Goal: Task Accomplishment & Management: Use online tool/utility

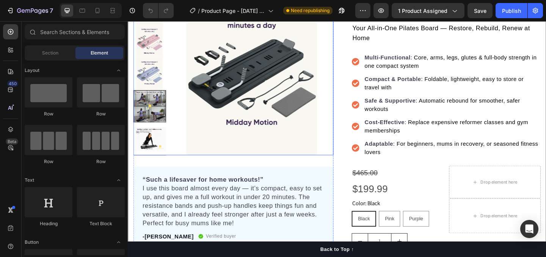
scroll to position [116, 0]
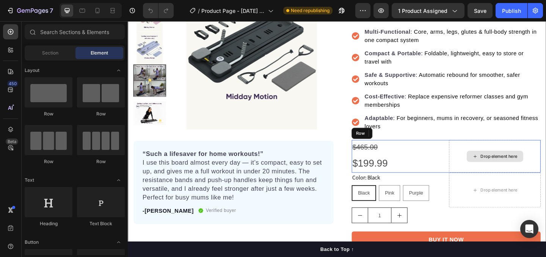
click at [486, 172] on div "Drop element here" at bounding box center [527, 168] width 100 height 36
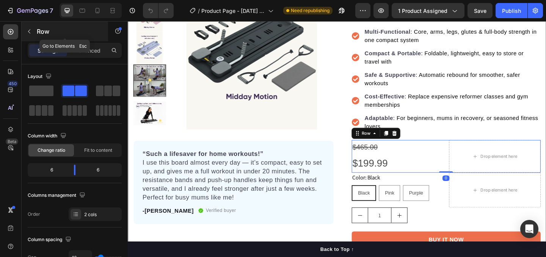
click at [31, 30] on icon "button" at bounding box center [29, 31] width 6 height 6
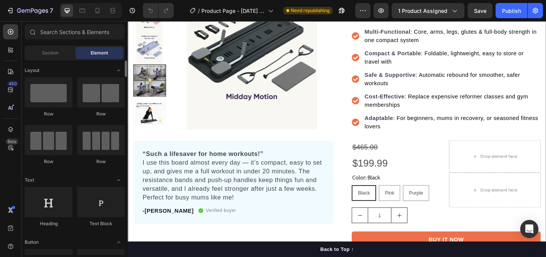
scroll to position [0, 0]
click at [9, 32] on icon at bounding box center [11, 32] width 8 height 8
click at [12, 129] on icon at bounding box center [11, 130] width 8 height 8
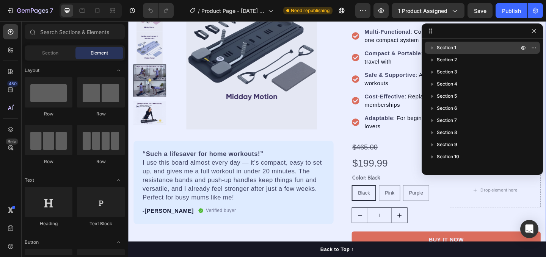
click at [431, 49] on icon "button" at bounding box center [432, 48] width 2 height 3
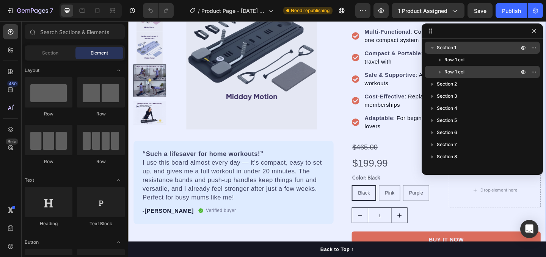
click at [441, 73] on icon "button" at bounding box center [440, 72] width 8 height 8
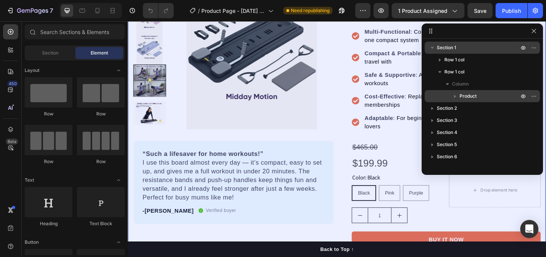
click at [464, 94] on span "Product" at bounding box center [467, 96] width 17 height 8
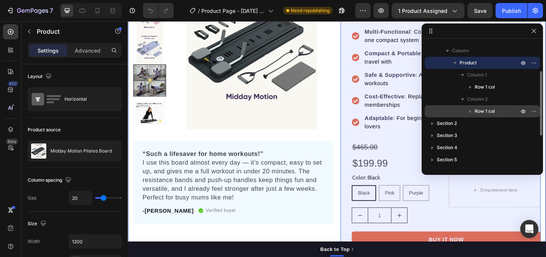
scroll to position [58, 0]
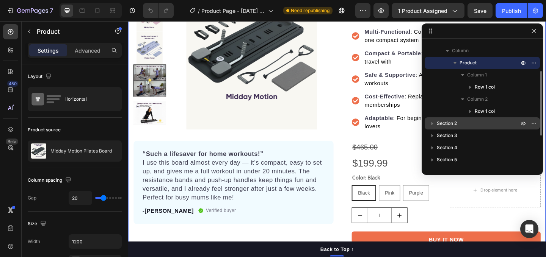
click at [436, 122] on icon "button" at bounding box center [432, 124] width 8 height 8
click at [521, 121] on icon "button" at bounding box center [523, 124] width 6 height 6
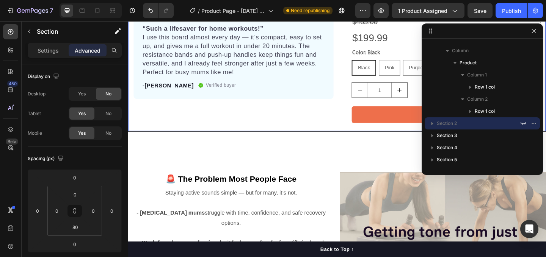
scroll to position [476, 0]
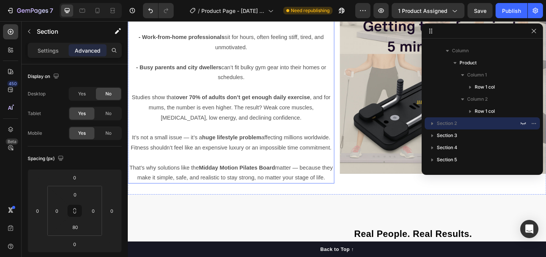
click at [304, 144] on span "It’s not a small issue — it’s a huge lifestyle problem affecting millions world…" at bounding box center [240, 152] width 218 height 17
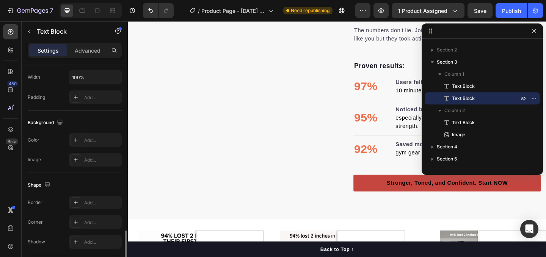
scroll to position [235, 0]
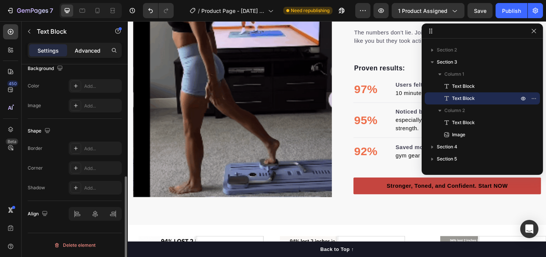
click at [82, 51] on p "Advanced" at bounding box center [88, 51] width 26 height 8
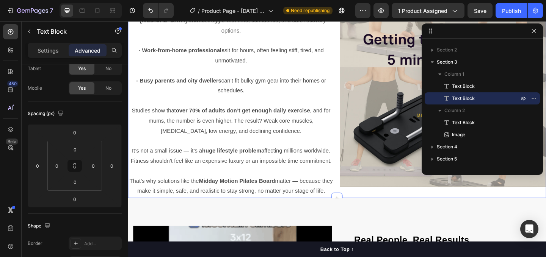
scroll to position [438, 0]
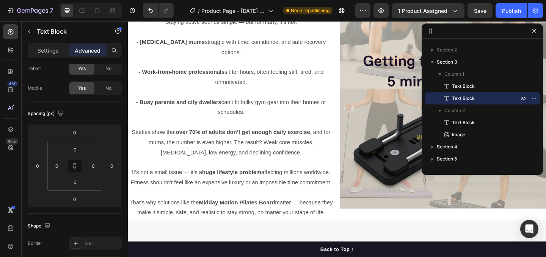
click at [188, 147] on p "Studies show that over 70% of adults don’t get enough daily exercise , and for …" at bounding box center [239, 153] width 223 height 33
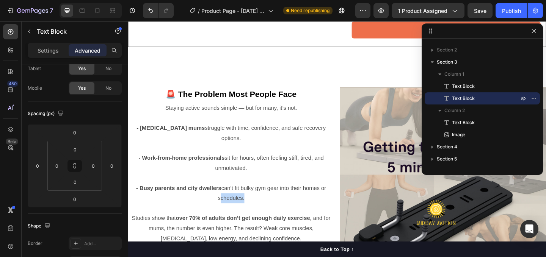
scroll to position [339, 0]
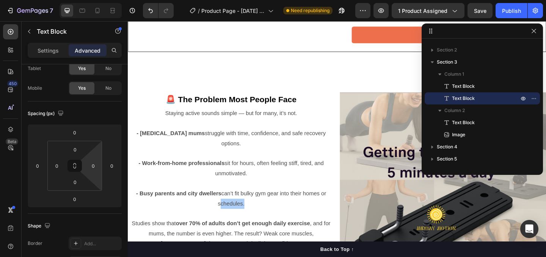
click at [84, 0] on html "7 / Product Page - [DATE] 20:41:05 Need republishing Preview 1 product assigned…" at bounding box center [273, 0] width 546 height 0
click at [92, 166] on input "0" at bounding box center [93, 165] width 11 height 11
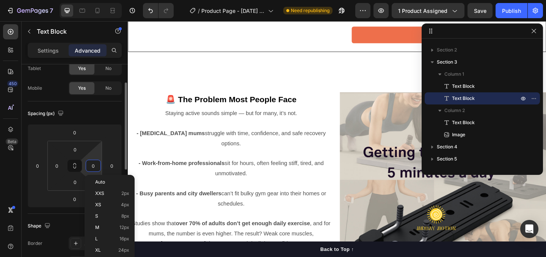
click at [92, 166] on input "0" at bounding box center [93, 165] width 11 height 11
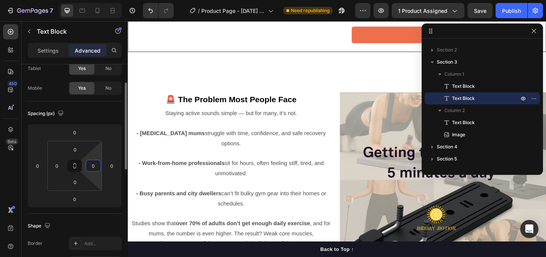
click at [92, 166] on input "0" at bounding box center [93, 165] width 11 height 11
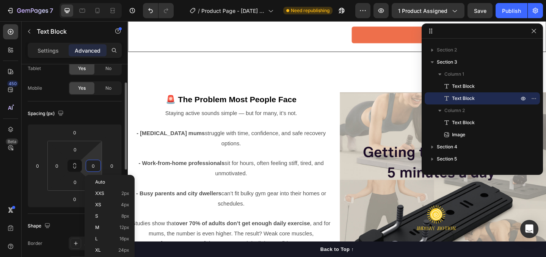
click at [92, 166] on input "0" at bounding box center [93, 165] width 11 height 11
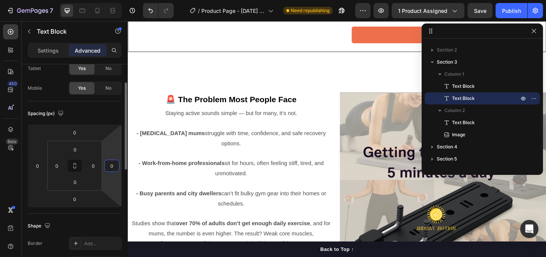
click at [111, 168] on input "0" at bounding box center [111, 165] width 11 height 11
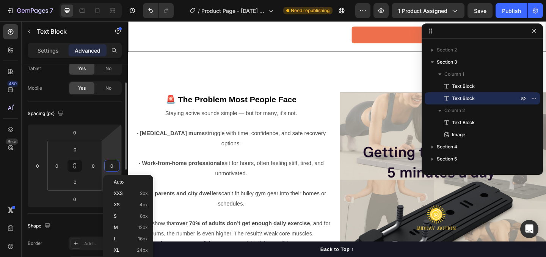
click at [111, 168] on input "0" at bounding box center [111, 165] width 11 height 11
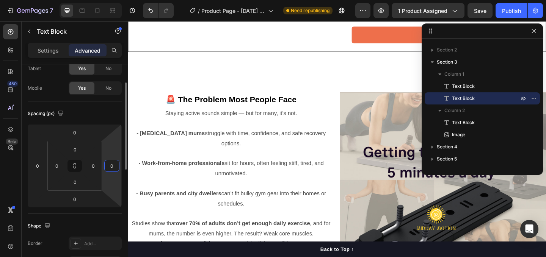
click at [111, 168] on input "0" at bounding box center [111, 165] width 11 height 11
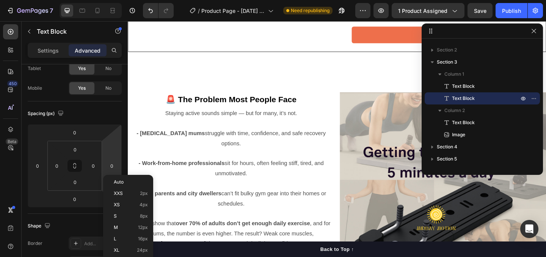
click at [178, 115] on div "Staying active sounds simple — but for many, it’s not. - [MEDICAL_DATA] mums st…" at bounding box center [240, 225] width 224 height 220
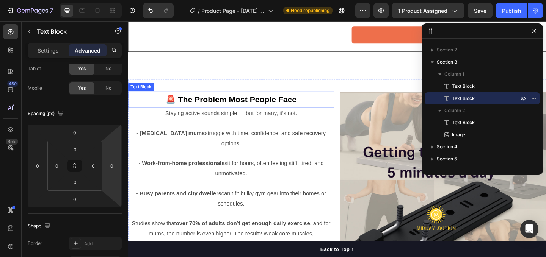
click at [169, 107] on strong "🚨 The Problem Most People Face" at bounding box center [240, 106] width 142 height 10
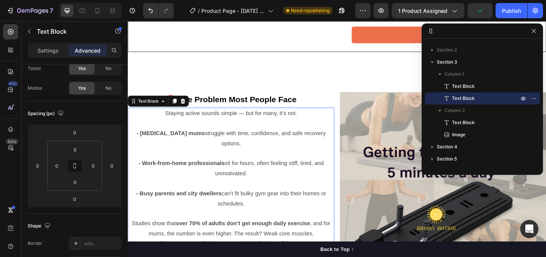
click at [164, 119] on p "Staying active sounds simple — but for many, it’s not." at bounding box center [239, 121] width 223 height 11
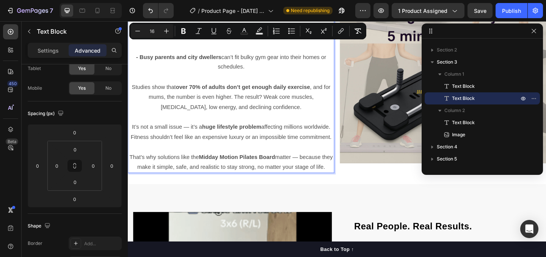
drag, startPoint x: 164, startPoint y: 119, endPoint x: 223, endPoint y: 287, distance: 178.4
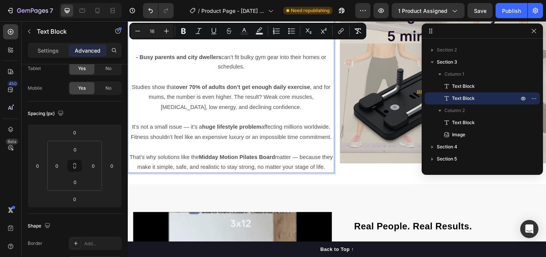
scroll to position [506, 0]
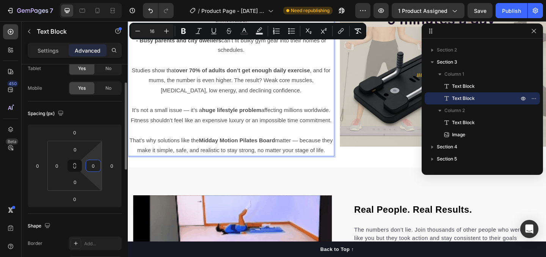
click at [97, 162] on input "0" at bounding box center [93, 165] width 11 height 11
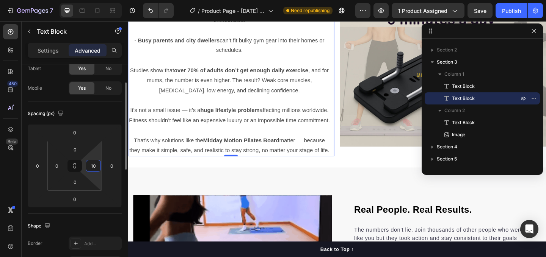
type input "1"
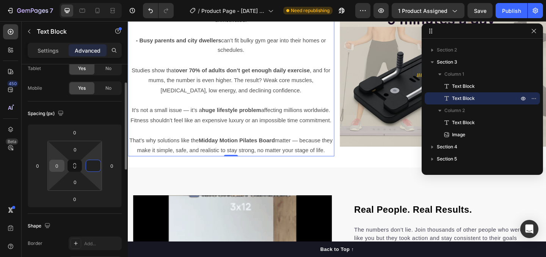
click at [56, 166] on input "0" at bounding box center [56, 165] width 11 height 11
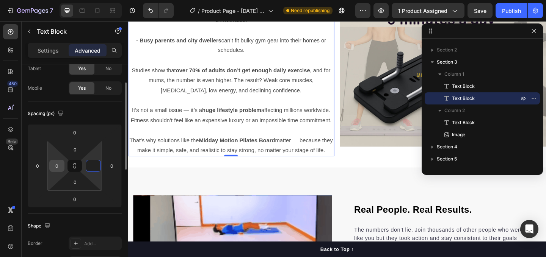
type input "0"
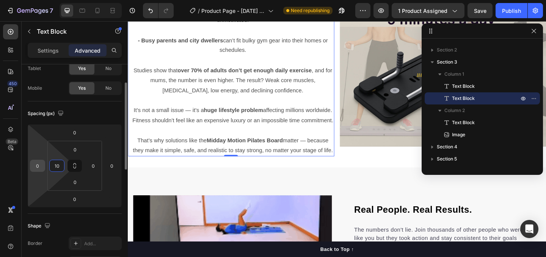
type input "10"
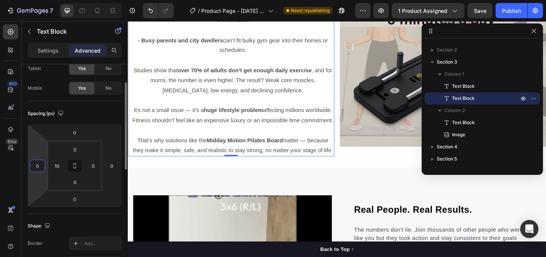
click at [39, 163] on input "0" at bounding box center [37, 165] width 11 height 11
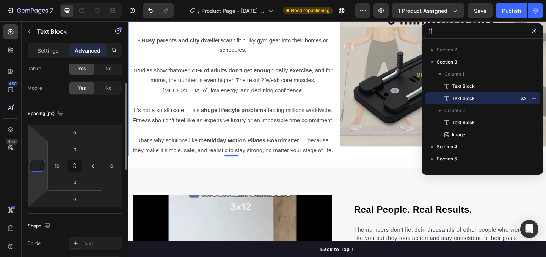
type input "10"
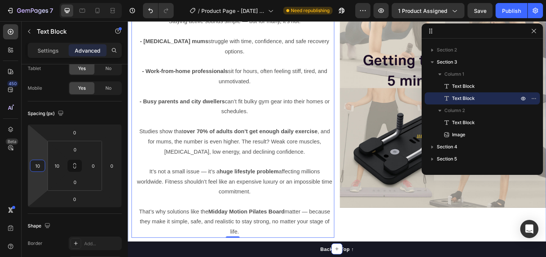
scroll to position [296, 0]
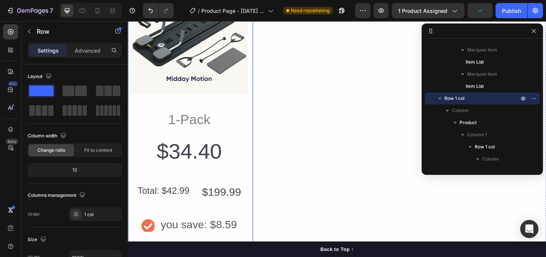
scroll to position [1930, 0]
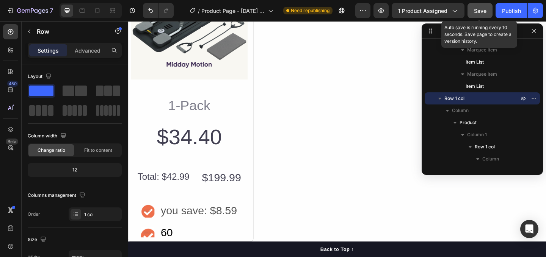
click at [476, 11] on span "Save" at bounding box center [480, 11] width 13 height 6
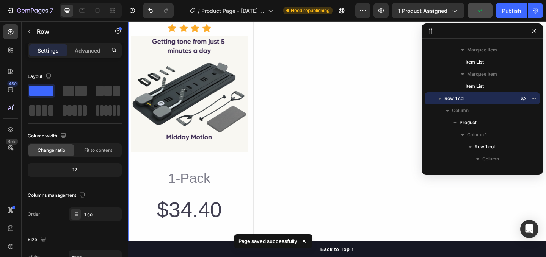
scroll to position [1730, 0]
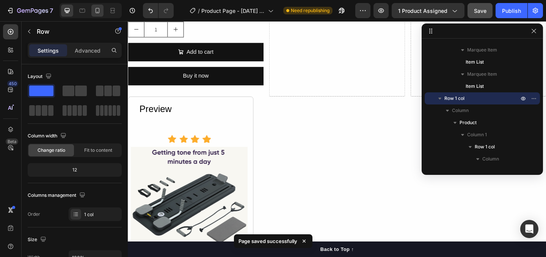
click at [96, 14] on icon at bounding box center [98, 11] width 8 height 8
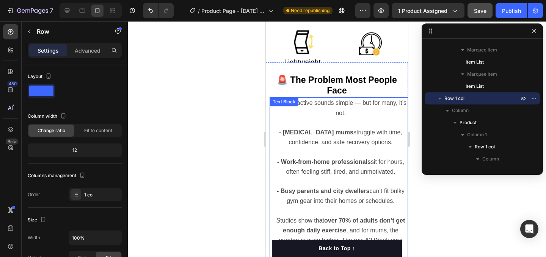
scroll to position [423, 0]
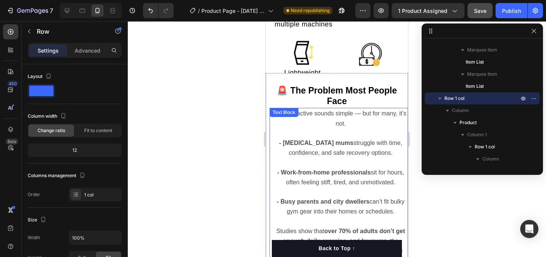
click at [326, 145] on p "- [MEDICAL_DATA] mums struggle with time, confidence, and safe recovery options." at bounding box center [340, 148] width 133 height 20
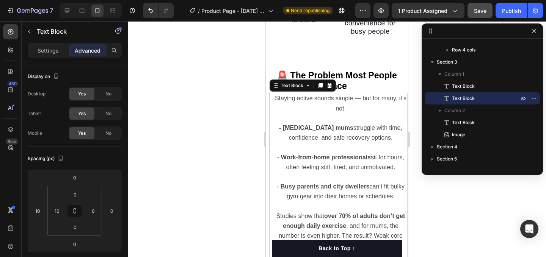
scroll to position [505, 0]
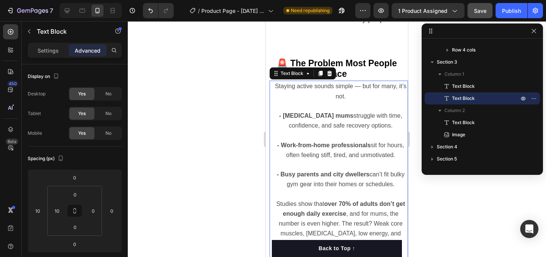
click at [310, 158] on span "- Work-from-home professionals sit for hours, often feeling stiff, tired, and u…" at bounding box center [340, 150] width 127 height 16
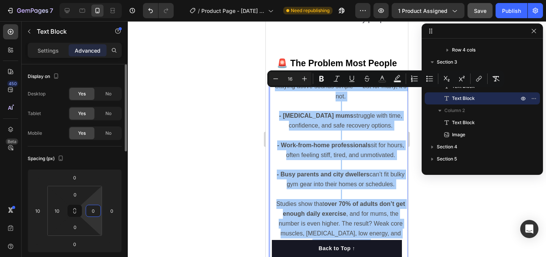
click at [98, 211] on input "0" at bounding box center [93, 210] width 11 height 11
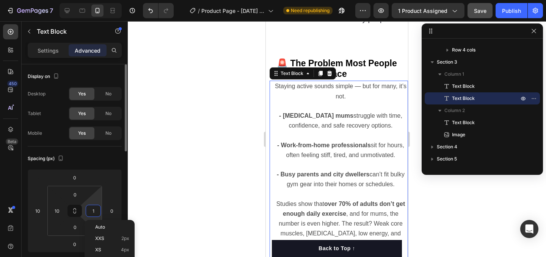
type input "10"
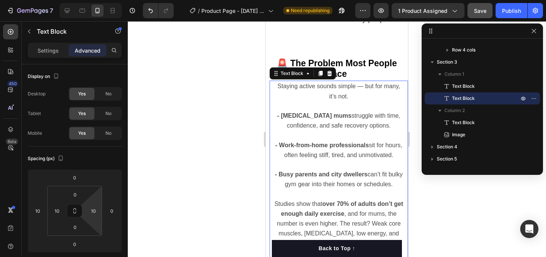
click at [180, 186] on div at bounding box center [337, 139] width 418 height 236
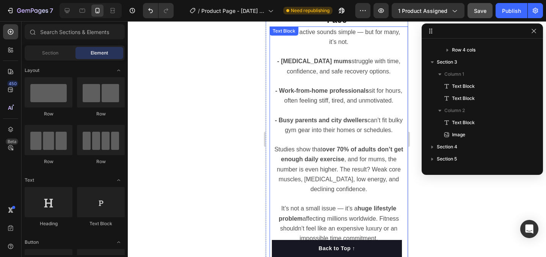
scroll to position [558, 0]
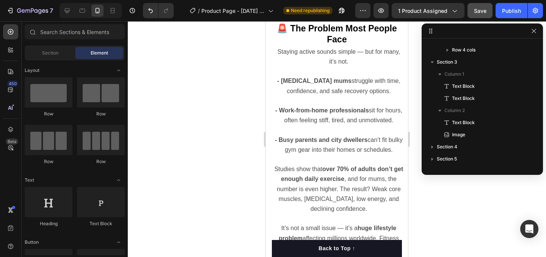
click at [227, 167] on div at bounding box center [337, 139] width 418 height 236
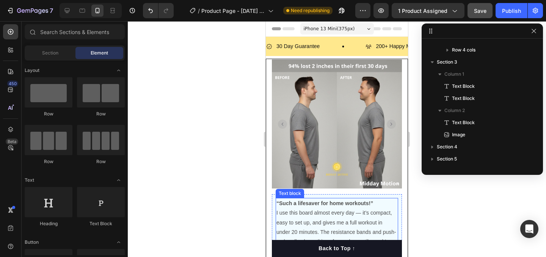
scroll to position [0, 0]
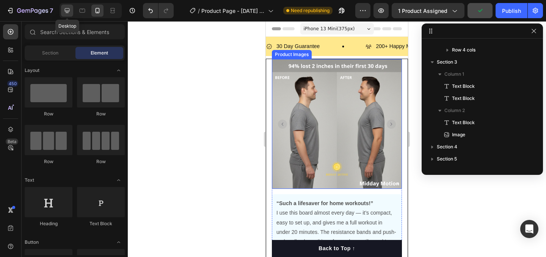
click at [66, 13] on icon at bounding box center [67, 11] width 8 height 8
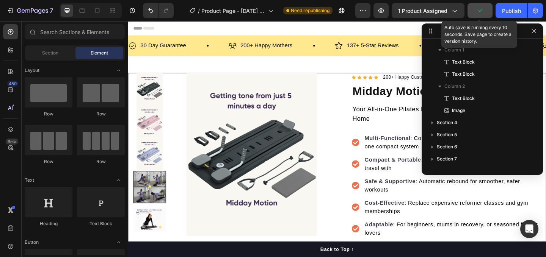
click at [478, 12] on icon "button" at bounding box center [480, 11] width 8 height 8
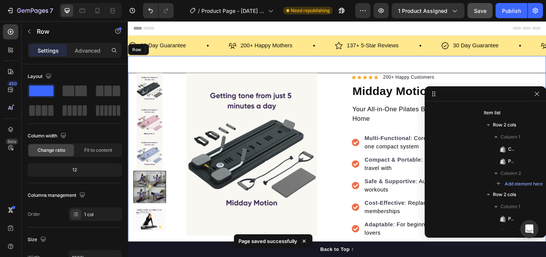
click at [462, 66] on div "Product Images “Such a lifesaver for home workouts!” I use this board almost ev…" at bounding box center [355, 241] width 455 height 365
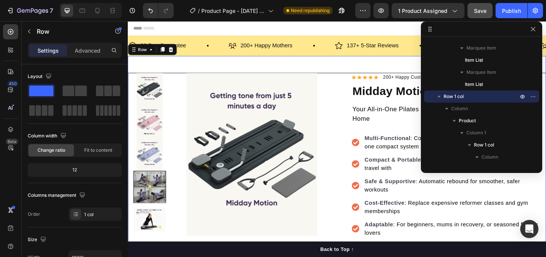
drag, startPoint x: 440, startPoint y: 92, endPoint x: 440, endPoint y: 25, distance: 66.3
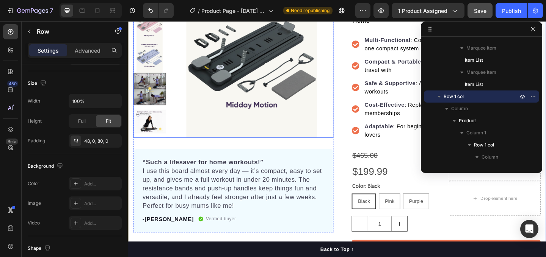
scroll to position [109, 0]
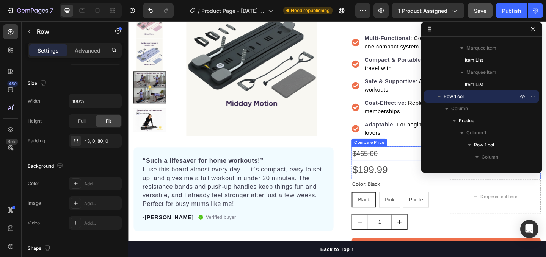
click at [387, 152] on div "Compare Price" at bounding box center [391, 153] width 36 height 7
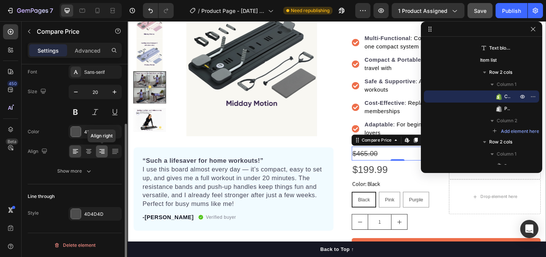
scroll to position [87, 0]
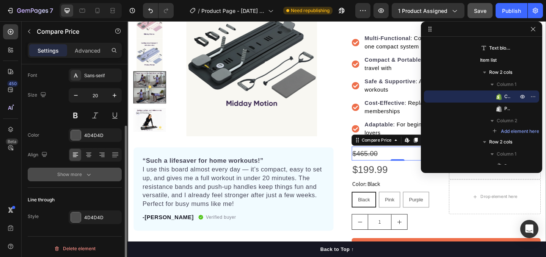
click at [73, 174] on div "Show more" at bounding box center [74, 175] width 35 height 8
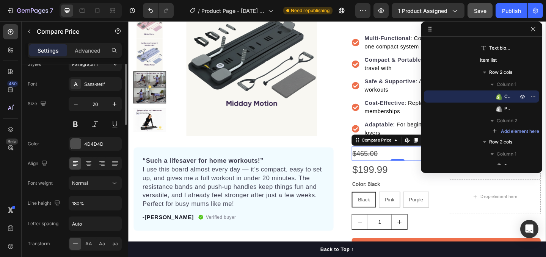
scroll to position [0, 0]
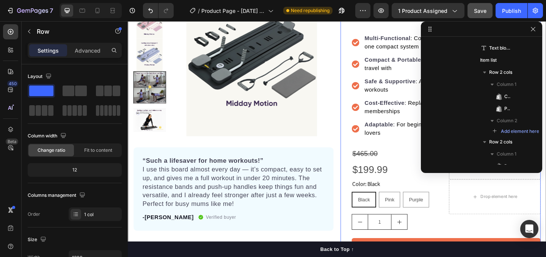
click at [368, 168] on div "Icon Icon Icon Icon Icon Icon List Hoz 200+ Happy Customers Text block Row Midd…" at bounding box center [468, 127] width 218 height 316
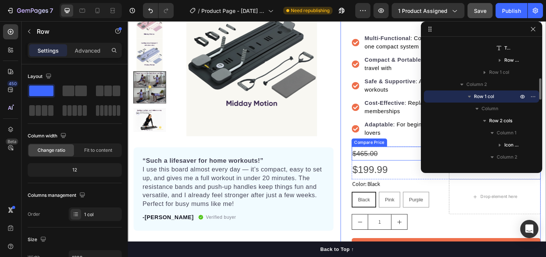
click at [392, 166] on div "$465.00" at bounding box center [421, 165] width 100 height 15
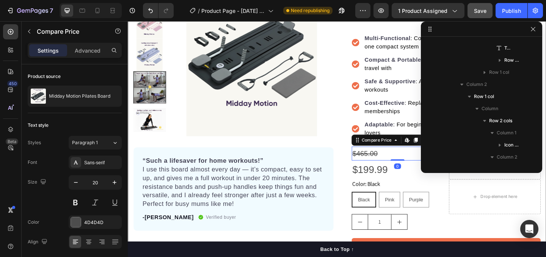
scroll to position [374, 0]
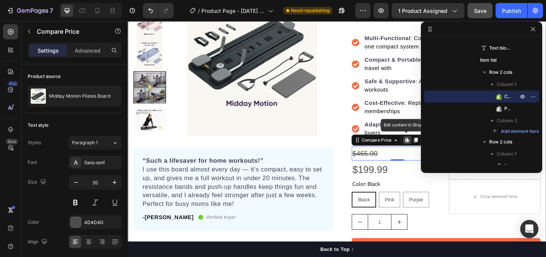
click at [431, 150] on icon at bounding box center [430, 150] width 3 height 5
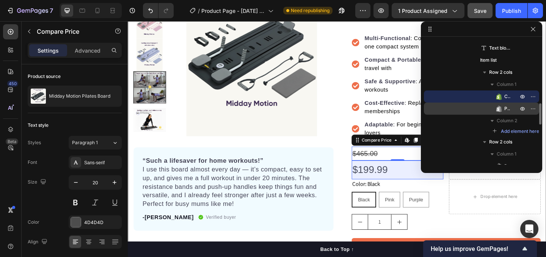
click at [505, 109] on span "Product Price" at bounding box center [507, 109] width 6 height 8
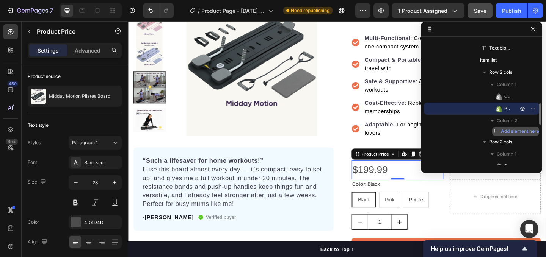
click at [497, 130] on icon "button" at bounding box center [494, 131] width 5 height 5
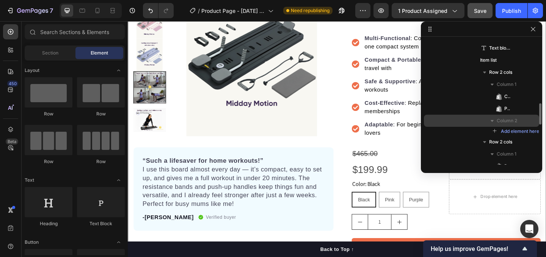
click at [512, 119] on span "Column 2" at bounding box center [507, 121] width 20 height 8
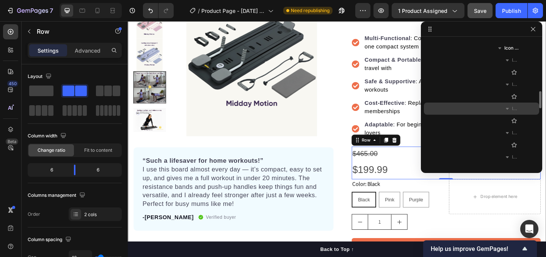
click at [508, 107] on icon "button" at bounding box center [507, 109] width 8 height 8
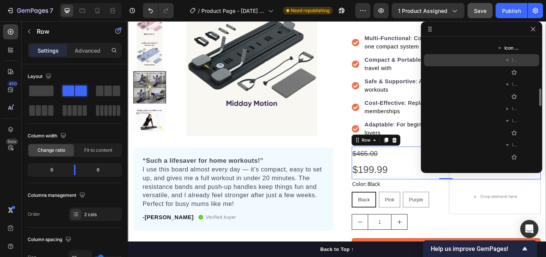
scroll to position [369, 0]
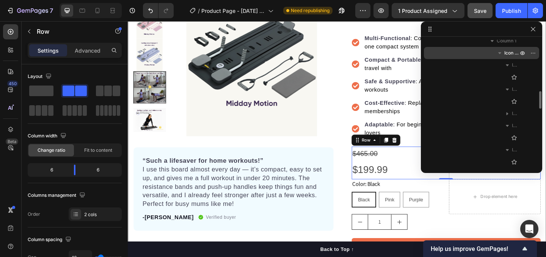
click at [498, 53] on icon "button" at bounding box center [500, 53] width 8 height 8
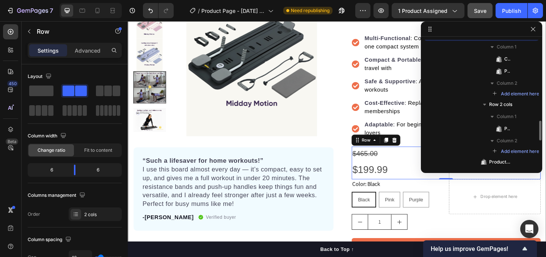
scroll to position [466, 0]
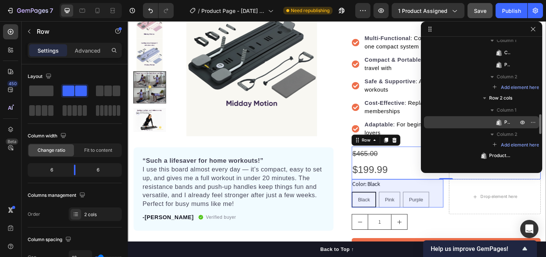
click at [501, 122] on icon at bounding box center [499, 123] width 8 height 8
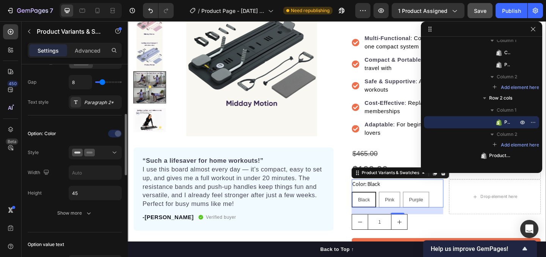
scroll to position [180, 0]
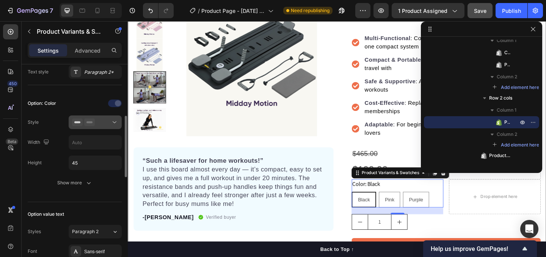
click at [90, 121] on icon at bounding box center [89, 123] width 11 height 8
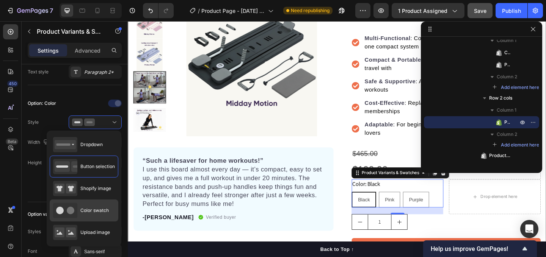
click at [75, 209] on icon at bounding box center [65, 210] width 24 height 15
type input "45"
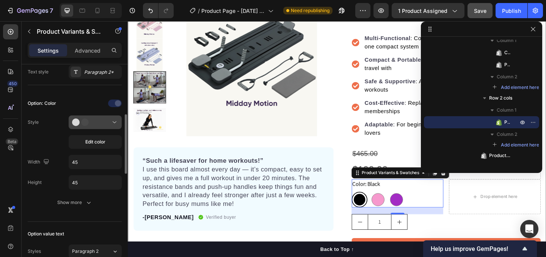
click at [97, 125] on div at bounding box center [95, 123] width 46 height 8
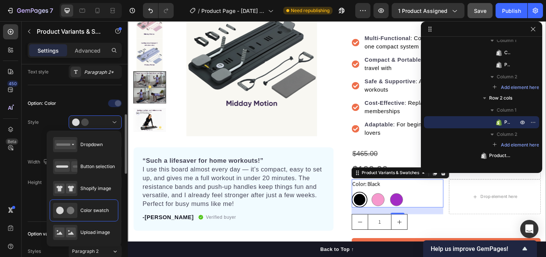
click at [78, 99] on div at bounding box center [95, 103] width 53 height 12
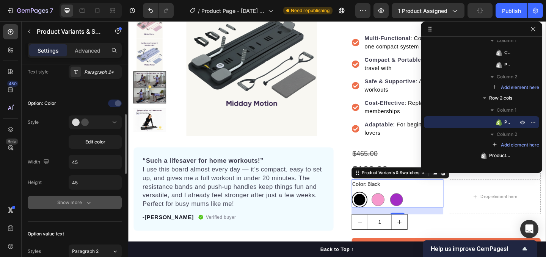
click at [84, 203] on div "Show more" at bounding box center [74, 203] width 35 height 8
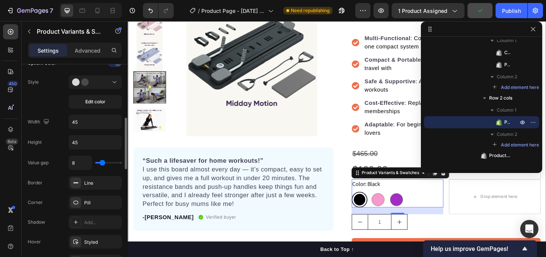
scroll to position [221, 0]
click at [85, 204] on div "Pill" at bounding box center [95, 202] width 22 height 7
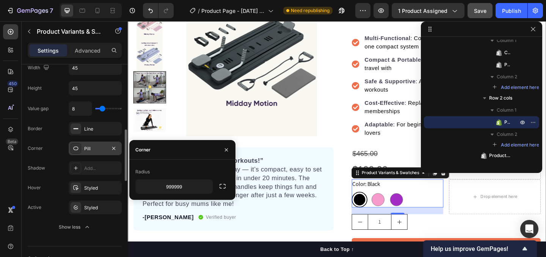
scroll to position [274, 0]
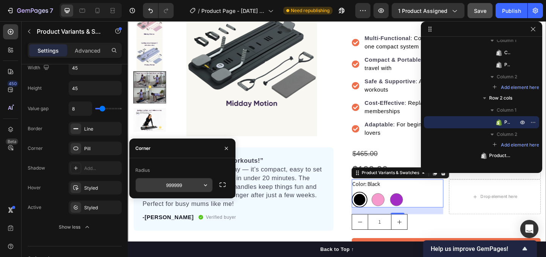
click at [190, 188] on input "999999" at bounding box center [174, 186] width 77 height 14
click at [228, 148] on icon "button" at bounding box center [226, 149] width 6 height 6
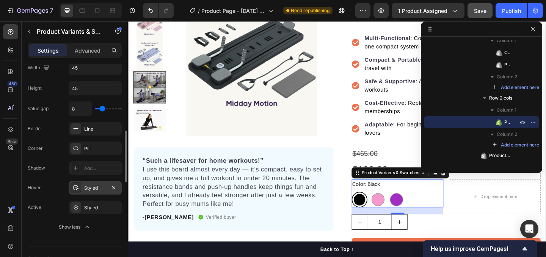
click at [85, 186] on div "Styled" at bounding box center [95, 188] width 22 height 7
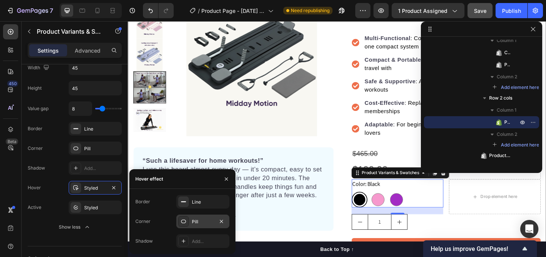
click at [199, 221] on div "Pill" at bounding box center [203, 222] width 22 height 7
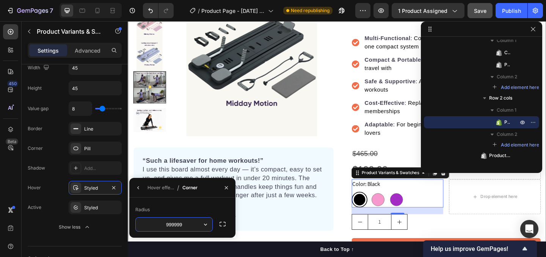
click at [190, 223] on input "999999" at bounding box center [174, 225] width 77 height 14
click at [193, 222] on input "999999" at bounding box center [174, 225] width 77 height 14
click at [210, 224] on button "button" at bounding box center [206, 225] width 14 height 14
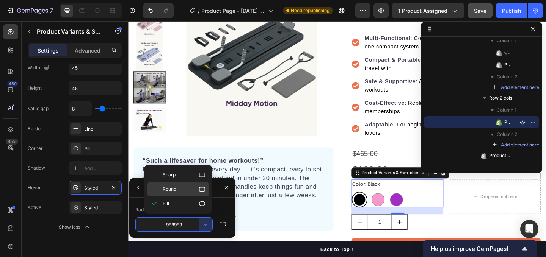
click at [193, 190] on p "Round" at bounding box center [184, 190] width 43 height 8
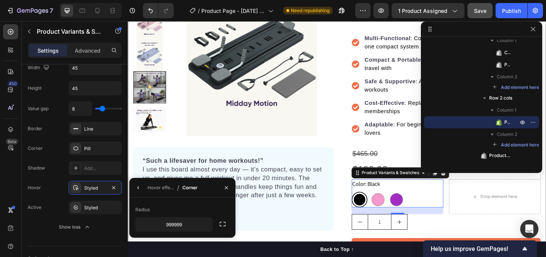
type input "8"
click at [225, 189] on icon "button" at bounding box center [226, 188] width 6 height 6
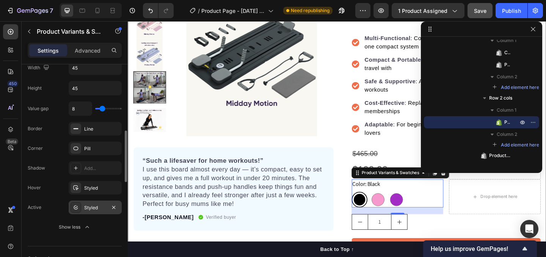
click at [100, 205] on div "Styled" at bounding box center [95, 208] width 22 height 7
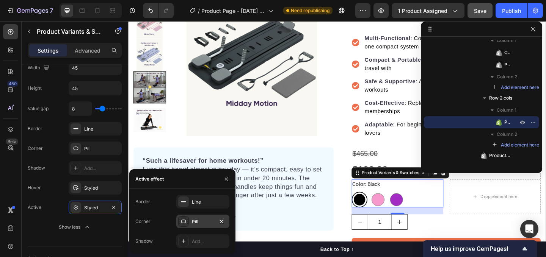
click at [199, 223] on div "Pill" at bounding box center [203, 222] width 22 height 7
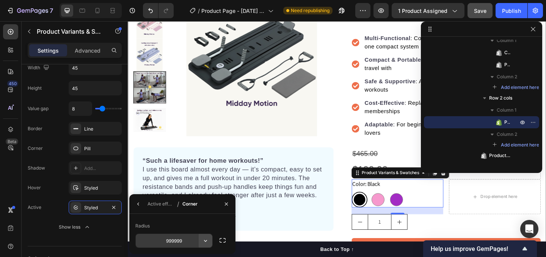
click at [204, 243] on icon "button" at bounding box center [206, 241] width 8 height 8
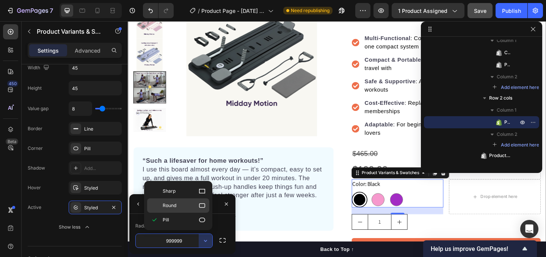
click at [181, 203] on p "Round" at bounding box center [184, 206] width 43 height 8
type input "8"
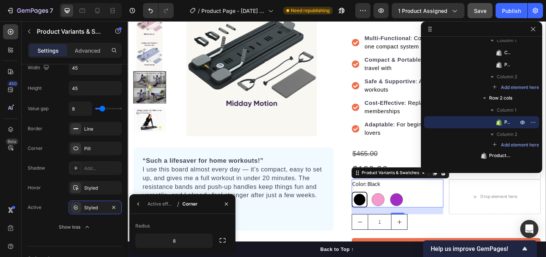
click at [390, 217] on div "Black Black Pink Pink Purple Purple" at bounding box center [421, 215] width 100 height 17
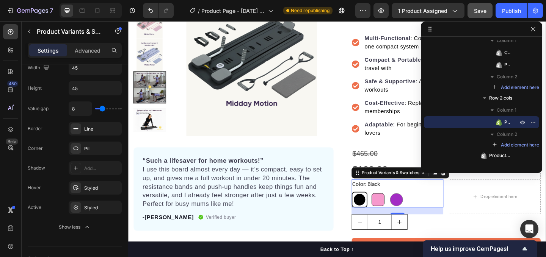
click at [402, 215] on div at bounding box center [400, 215] width 14 height 14
click at [391, 207] on input "Pink Pink" at bounding box center [391, 207] width 0 height 0
radio input "true"
click at [426, 214] on div at bounding box center [420, 215] width 14 height 14
click at [411, 207] on input "Purple Purple" at bounding box center [411, 207] width 0 height 0
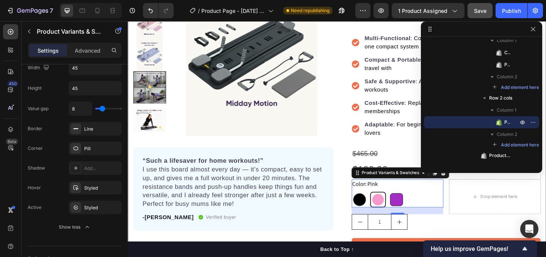
radio input "true"
click at [379, 214] on div at bounding box center [380, 215] width 14 height 14
click at [371, 207] on input "Black Black" at bounding box center [371, 207] width 0 height 0
radio input "true"
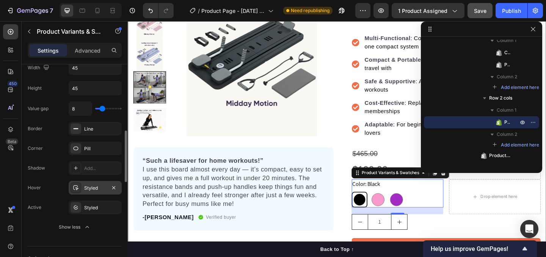
click at [89, 188] on div "Styled" at bounding box center [95, 188] width 22 height 7
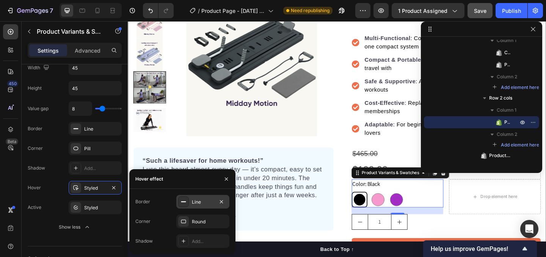
click at [185, 201] on icon at bounding box center [183, 202] width 6 height 6
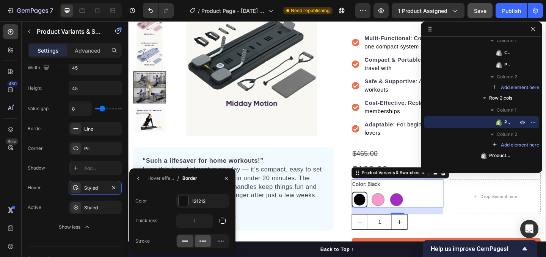
click at [199, 237] on div at bounding box center [203, 241] width 16 height 12
click at [225, 241] on div at bounding box center [220, 241] width 16 height 12
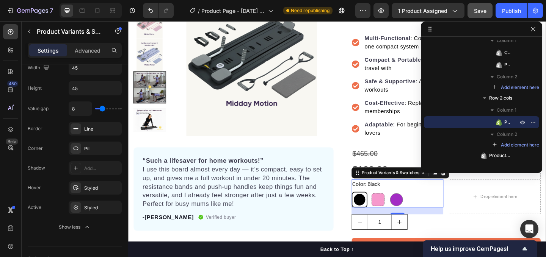
click at [398, 217] on div at bounding box center [400, 215] width 14 height 14
click at [391, 207] on input "Pink Pink" at bounding box center [391, 207] width 0 height 0
radio input "true"
click at [377, 215] on div at bounding box center [380, 215] width 14 height 14
click at [371, 207] on input "Black Black" at bounding box center [371, 207] width 0 height 0
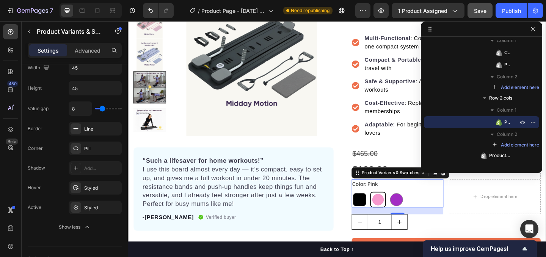
radio input "true"
click at [81, 189] on div "Styled" at bounding box center [95, 188] width 53 height 14
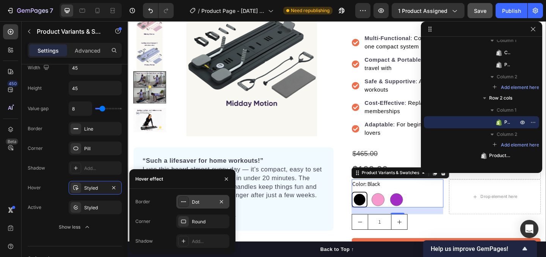
click at [188, 203] on div at bounding box center [183, 202] width 11 height 11
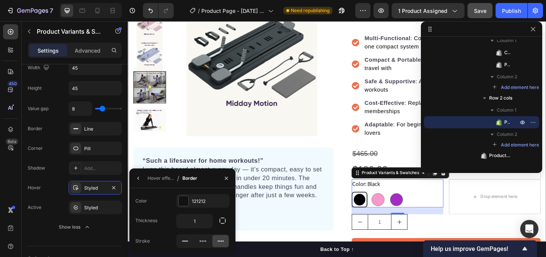
click at [195, 193] on div "Color 121212 Thickness 1 Stroke" at bounding box center [182, 221] width 106 height 66
click at [196, 203] on div "121212" at bounding box center [203, 201] width 22 height 7
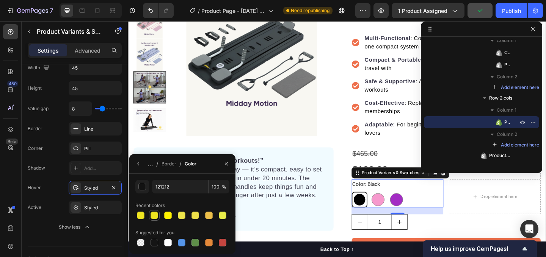
click at [157, 215] on div at bounding box center [154, 216] width 8 height 8
click at [172, 215] on div at bounding box center [168, 215] width 11 height 11
type input "FFF200"
click at [227, 163] on icon "button" at bounding box center [226, 164] width 6 height 6
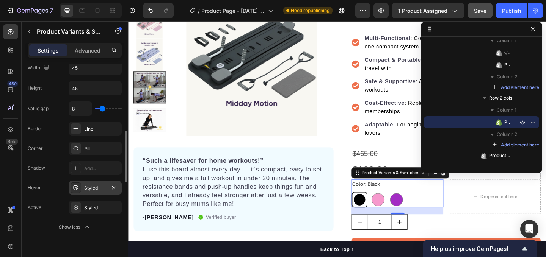
click at [79, 190] on div at bounding box center [75, 188] width 11 height 11
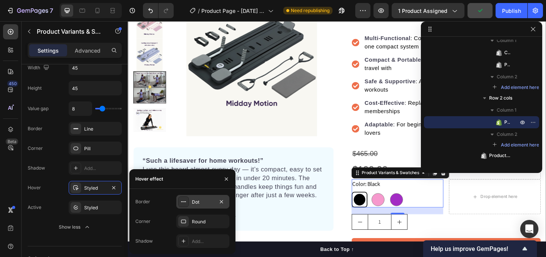
click at [201, 201] on div "Dot" at bounding box center [203, 202] width 22 height 7
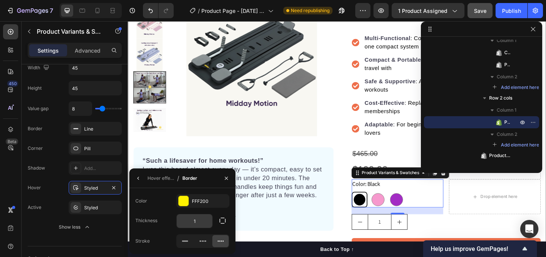
click at [205, 224] on input "1" at bounding box center [195, 222] width 36 height 14
type input "5"
click at [290, 236] on div "-[PERSON_NAME] Text block Verified buyer Item list Row" at bounding box center [242, 235] width 199 height 11
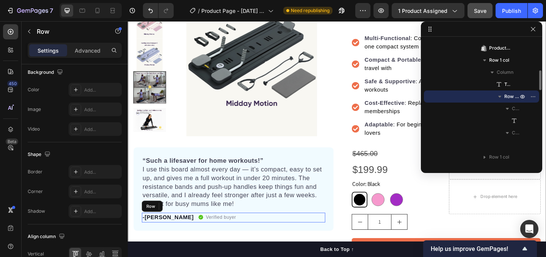
scroll to position [0, 0]
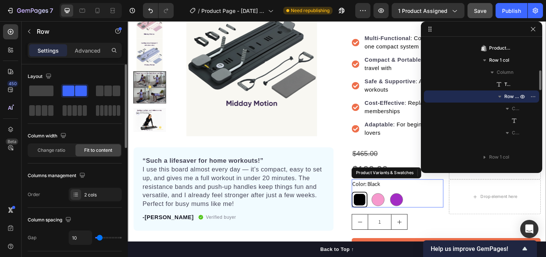
click at [378, 214] on div at bounding box center [379, 215] width 13 height 13
click at [371, 207] on input "Black Black" at bounding box center [371, 207] width 0 height 0
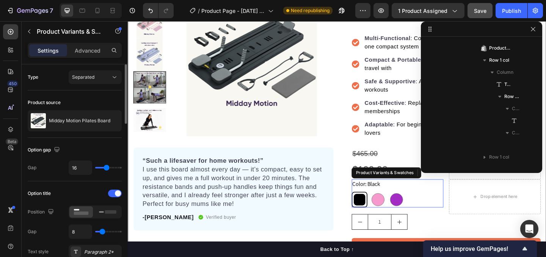
scroll to position [492, 0]
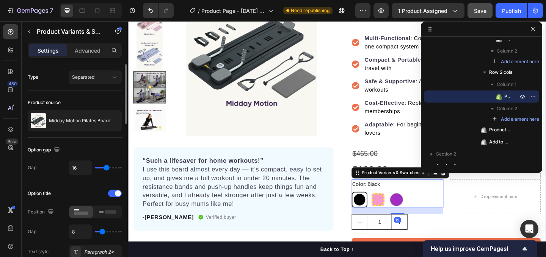
click at [402, 215] on div at bounding box center [400, 215] width 14 height 14
click at [391, 207] on input "Pink Pink" at bounding box center [391, 207] width 0 height 0
radio input "true"
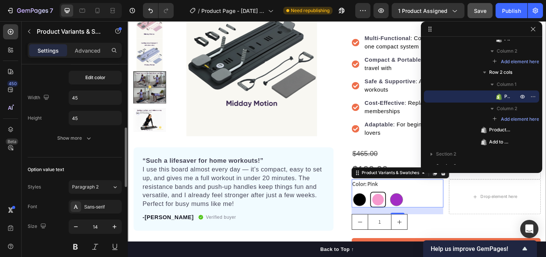
scroll to position [228, 0]
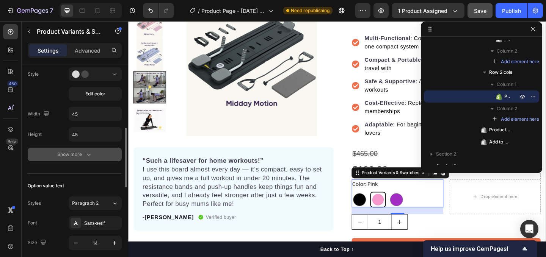
click at [71, 155] on div "Show more" at bounding box center [74, 155] width 35 height 8
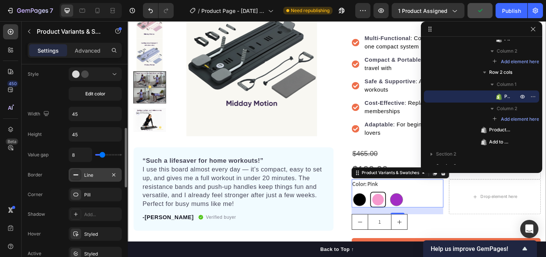
click at [85, 174] on div "Line" at bounding box center [95, 175] width 22 height 7
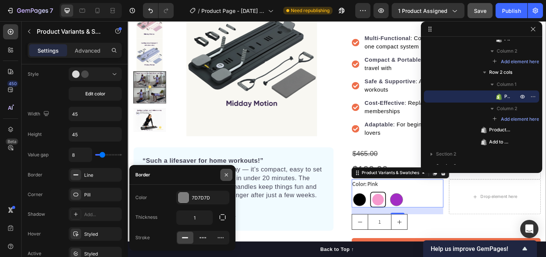
click at [226, 170] on button "button" at bounding box center [226, 175] width 12 height 12
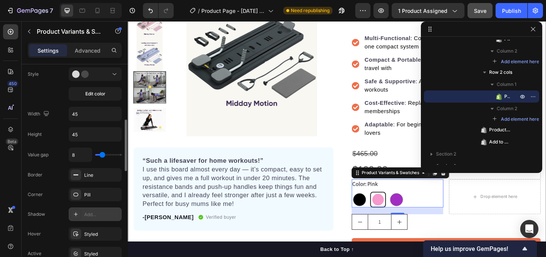
scroll to position [301, 0]
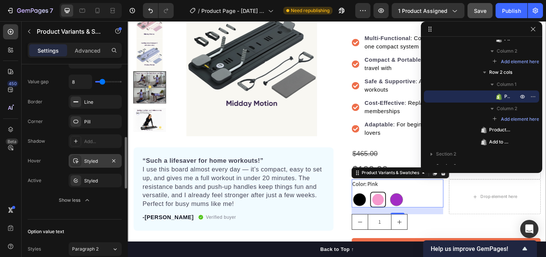
click at [90, 163] on div "Styled" at bounding box center [95, 161] width 22 height 7
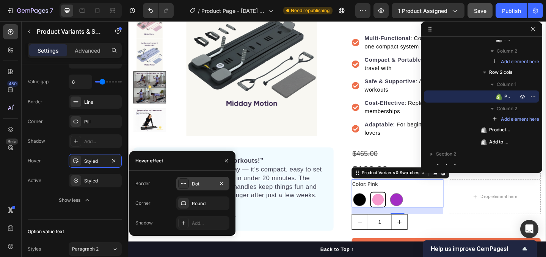
click at [186, 187] on icon at bounding box center [183, 184] width 6 height 6
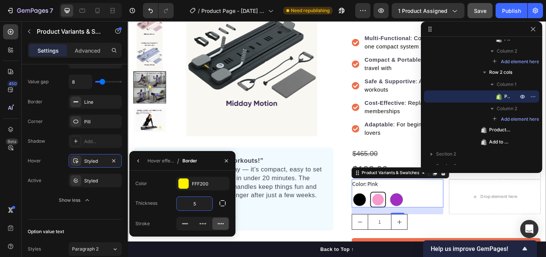
click at [195, 206] on input "5" at bounding box center [195, 204] width 36 height 14
type input "3"
click at [207, 223] on div at bounding box center [203, 224] width 16 height 12
click at [226, 160] on icon "button" at bounding box center [226, 161] width 6 height 6
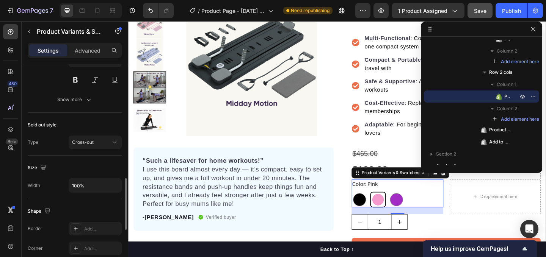
scroll to position [568, 0]
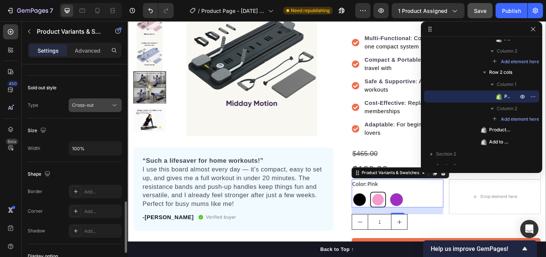
click at [88, 100] on button "Cross-out" at bounding box center [95, 106] width 53 height 14
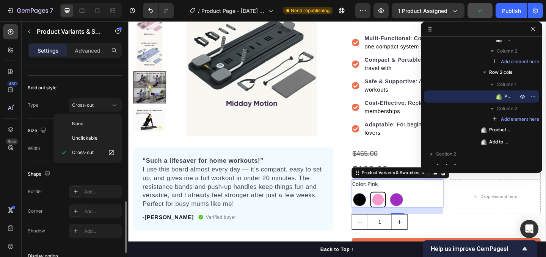
click at [37, 155] on div "Width 100%" at bounding box center [75, 148] width 94 height 14
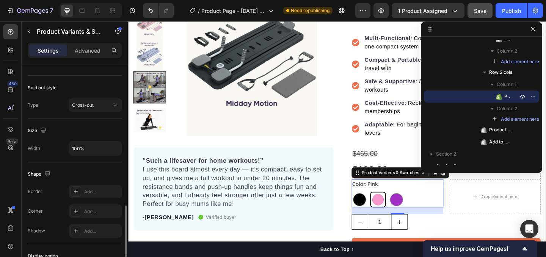
scroll to position [674, 0]
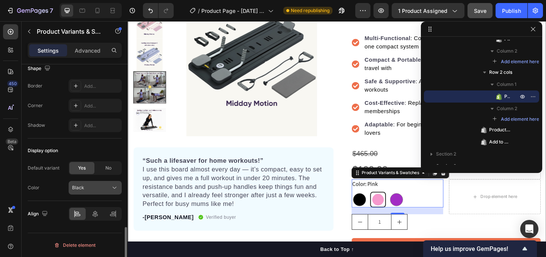
click at [88, 190] on div "Black" at bounding box center [90, 188] width 37 height 7
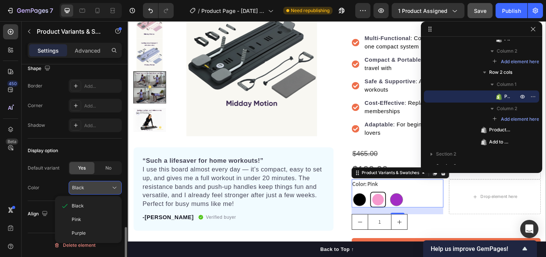
click at [88, 190] on div "Black" at bounding box center [90, 188] width 37 height 7
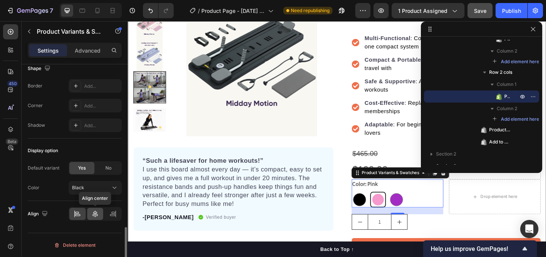
click at [96, 216] on icon at bounding box center [95, 214] width 8 height 8
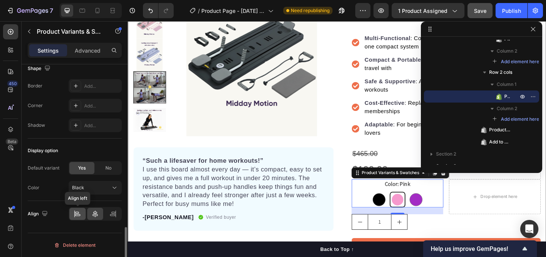
click at [75, 213] on icon at bounding box center [77, 213] width 4 height 2
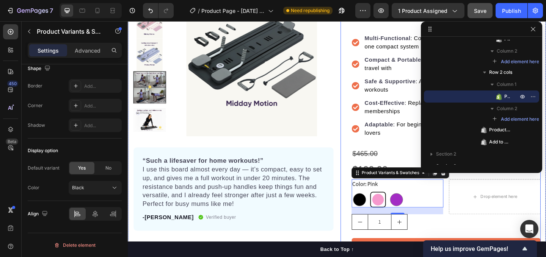
click at [367, 158] on div "Icon Icon Icon Icon Icon Icon List Hoz 200+ Happy Customers Text block Row Midd…" at bounding box center [468, 127] width 218 height 316
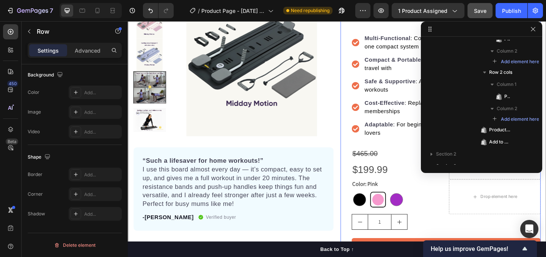
scroll to position [0, 0]
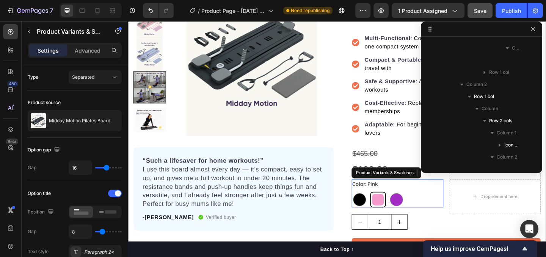
click at [397, 215] on div at bounding box center [399, 215] width 13 height 13
click at [391, 207] on input "Pink Pink" at bounding box center [391, 207] width 0 height 0
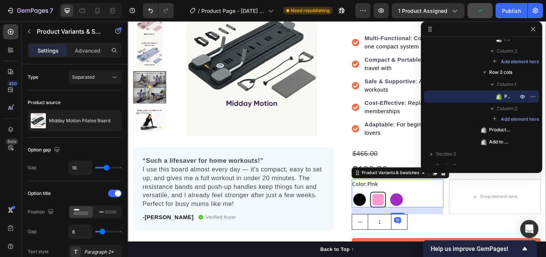
click at [398, 218] on div at bounding box center [399, 215] width 13 height 13
click at [391, 207] on input "Pink Pink" at bounding box center [391, 207] width 0 height 0
click at [429, 212] on div "Black Black Pink Pink Purple Purple" at bounding box center [421, 215] width 100 height 17
click at [420, 214] on div at bounding box center [420, 215] width 14 height 14
click at [411, 207] on input "Purple Purple" at bounding box center [411, 207] width 0 height 0
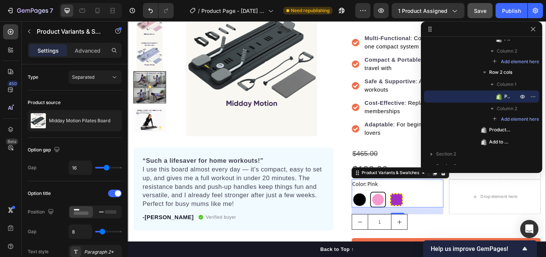
radio input "true"
click at [381, 216] on div at bounding box center [380, 215] width 14 height 14
click at [371, 207] on input "Black Black" at bounding box center [371, 207] width 0 height 0
radio input "true"
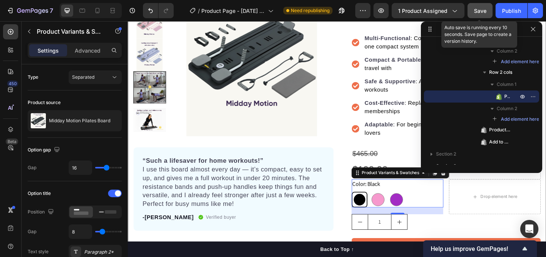
click at [476, 10] on span "Save" at bounding box center [480, 11] width 13 height 6
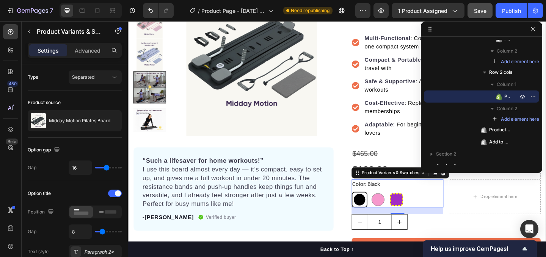
click at [418, 217] on div at bounding box center [420, 215] width 14 height 14
click at [411, 207] on input "Purple Purple" at bounding box center [411, 207] width 0 height 0
radio input "true"
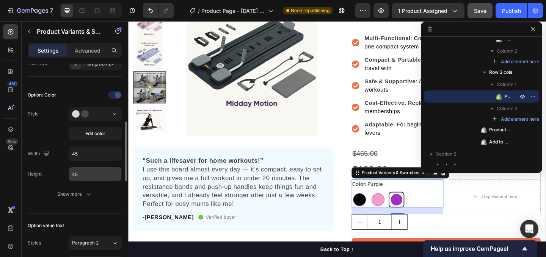
scroll to position [192, 0]
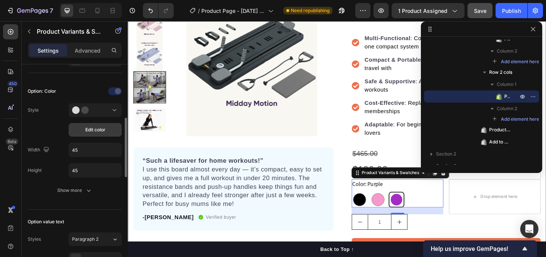
click at [99, 130] on span "Edit color" at bounding box center [95, 130] width 20 height 7
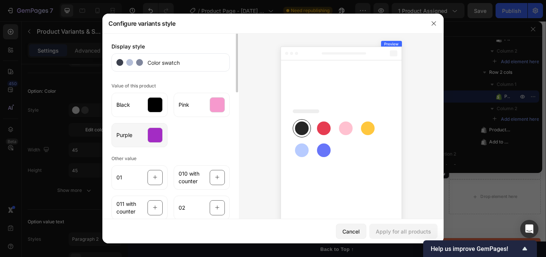
click at [155, 133] on div at bounding box center [154, 135] width 15 height 15
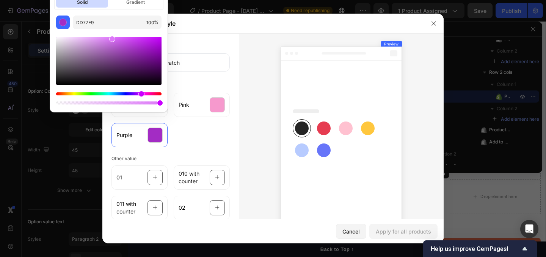
drag, startPoint x: 140, startPoint y: 49, endPoint x: 111, endPoint y: 38, distance: 31.0
click at [111, 38] on div at bounding box center [112, 39] width 6 height 6
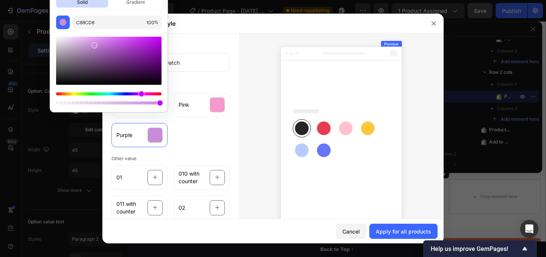
drag, startPoint x: 111, startPoint y: 40, endPoint x: 93, endPoint y: 44, distance: 18.6
click at [93, 44] on div at bounding box center [94, 45] width 6 height 6
drag, startPoint x: 93, startPoint y: 44, endPoint x: 92, endPoint y: 39, distance: 4.6
click at [92, 39] on div at bounding box center [94, 41] width 6 height 6
drag, startPoint x: 92, startPoint y: 39, endPoint x: 96, endPoint y: 44, distance: 6.0
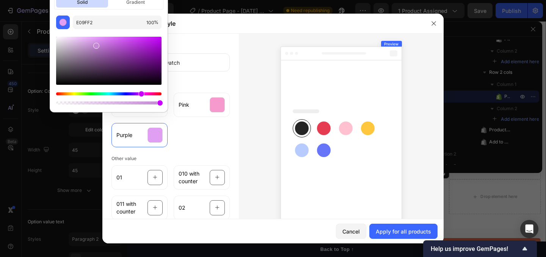
click at [96, 44] on div at bounding box center [96, 46] width 6 height 6
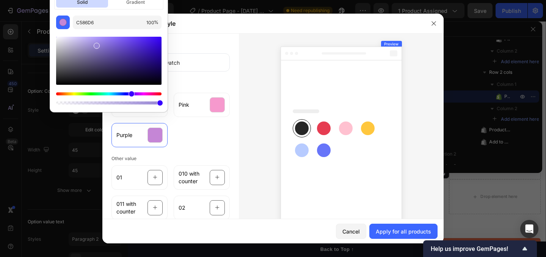
type input "9785D5"
drag, startPoint x: 139, startPoint y: 91, endPoint x: 130, endPoint y: 93, distance: 8.9
click at [130, 93] on div "Hue" at bounding box center [131, 94] width 6 height 6
click at [185, 130] on div "Black Pink Purple" at bounding box center [170, 119] width 118 height 58
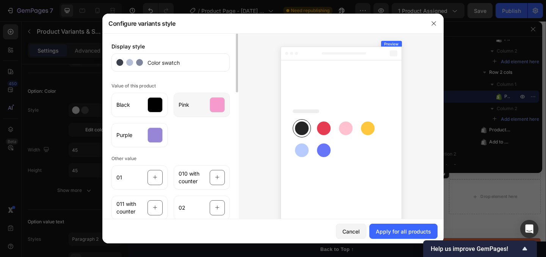
click at [224, 108] on div at bounding box center [217, 104] width 15 height 15
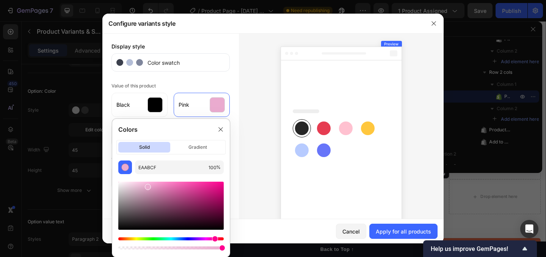
drag, startPoint x: 158, startPoint y: 186, endPoint x: 147, endPoint y: 186, distance: 11.4
click at [147, 186] on div at bounding box center [148, 187] width 6 height 6
type input "F9B1DA"
drag, startPoint x: 147, startPoint y: 186, endPoint x: 150, endPoint y: 183, distance: 4.0
click at [150, 183] on div at bounding box center [150, 185] width 6 height 6
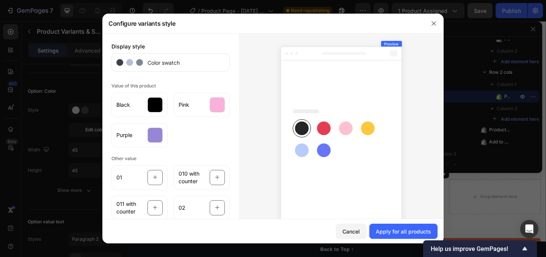
click at [283, 186] on icon at bounding box center [340, 140] width 121 height 186
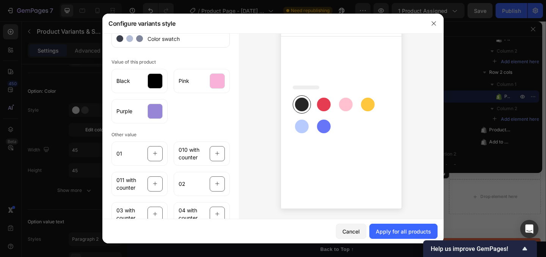
scroll to position [24, 0]
click at [387, 228] on div "Apply for all products" at bounding box center [403, 232] width 55 height 8
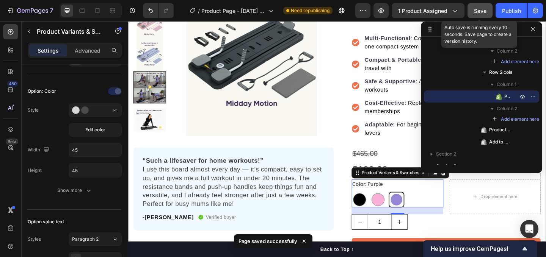
click at [481, 13] on span "Save" at bounding box center [480, 11] width 13 height 6
click at [480, 11] on span "Save" at bounding box center [480, 11] width 13 height 6
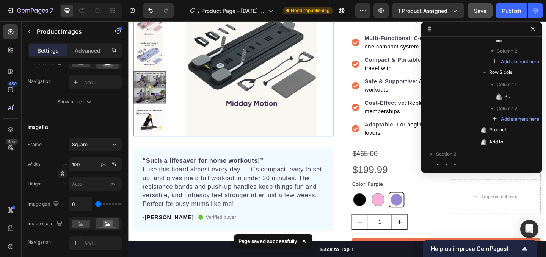
click at [199, 83] on img at bounding box center [262, 57] width 177 height 177
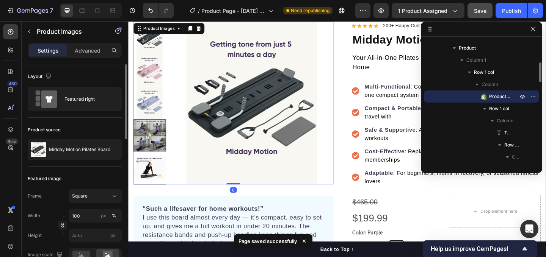
scroll to position [15, 0]
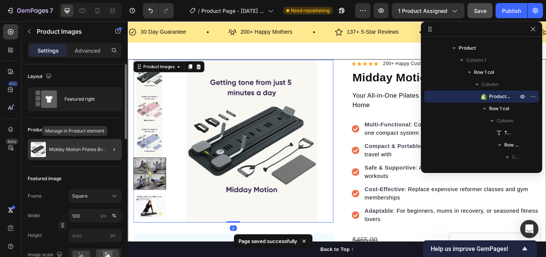
click at [83, 154] on div "Midday Motion Pilates Board" at bounding box center [75, 149] width 94 height 21
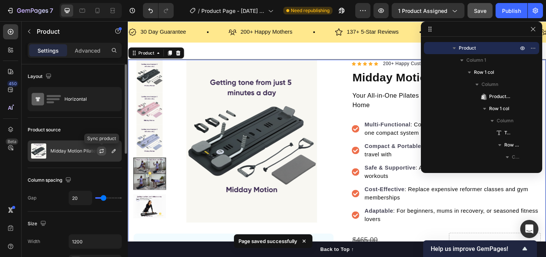
click at [102, 150] on icon "button" at bounding box center [102, 150] width 4 height 2
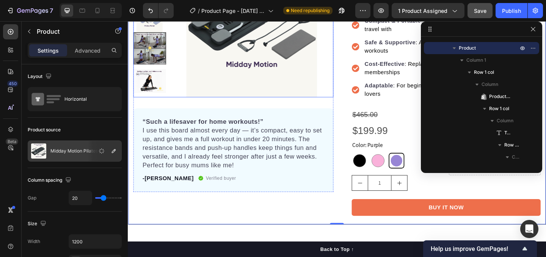
scroll to position [152, 0]
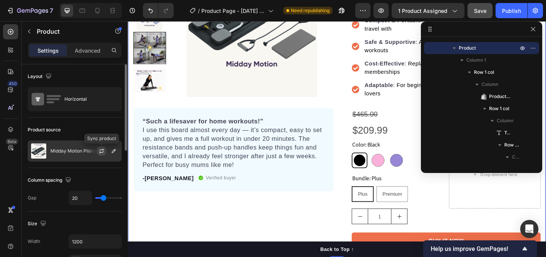
click at [100, 148] on button "button" at bounding box center [101, 151] width 9 height 9
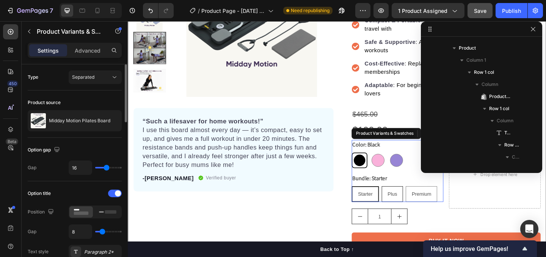
click at [414, 207] on span "Plus" at bounding box center [415, 209] width 10 height 6
click at [404, 201] on input "Plus Plus Plus" at bounding box center [403, 201] width 0 height 0
radio input "true"
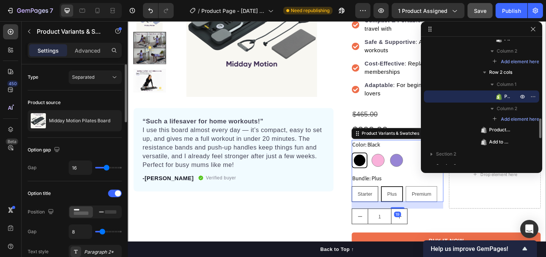
click at [391, 206] on span "Starter" at bounding box center [386, 209] width 16 height 6
click at [371, 201] on input "Starter Starter Starter" at bounding box center [371, 201] width 0 height 0
radio input "true"
click at [324, 191] on div "-[PERSON_NAME] Text block Verified buyer Item list Row" at bounding box center [242, 192] width 199 height 11
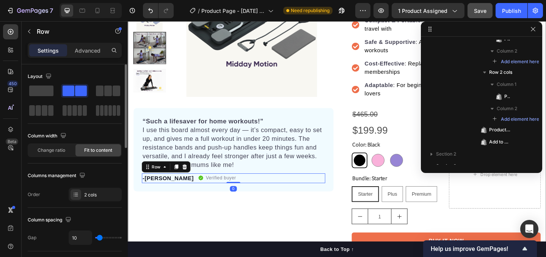
scroll to position [192, 0]
